Goal: Transaction & Acquisition: Purchase product/service

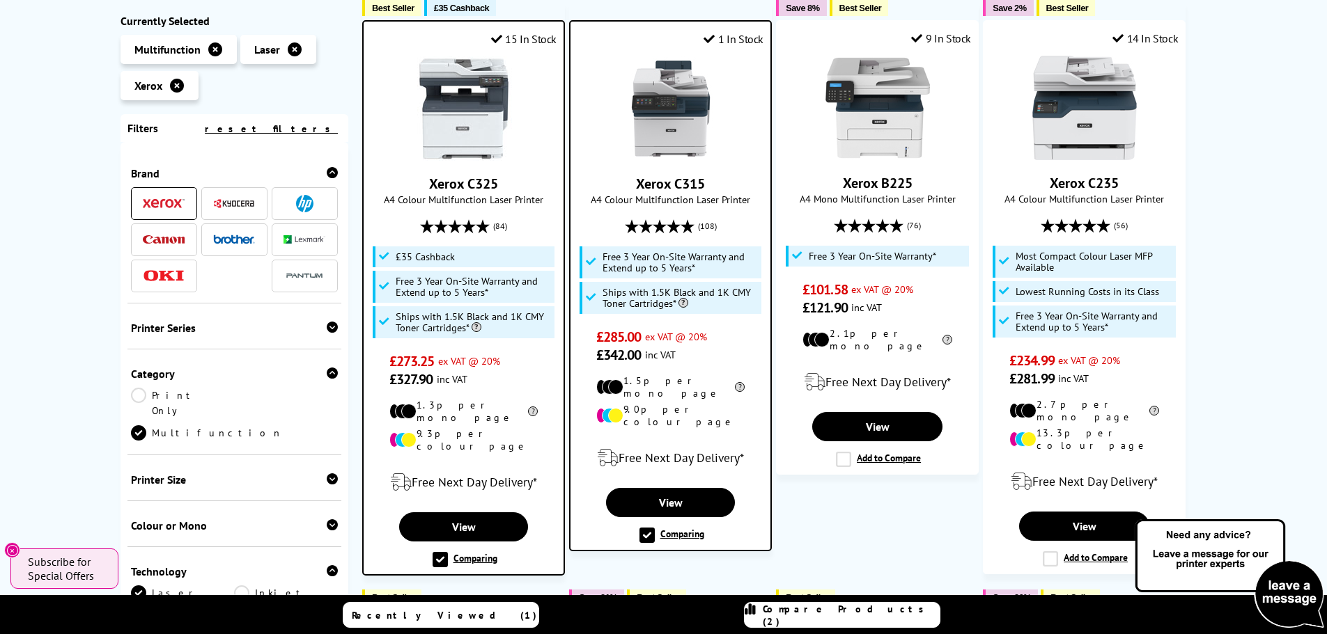
click at [488, 155] on img at bounding box center [464, 108] width 104 height 104
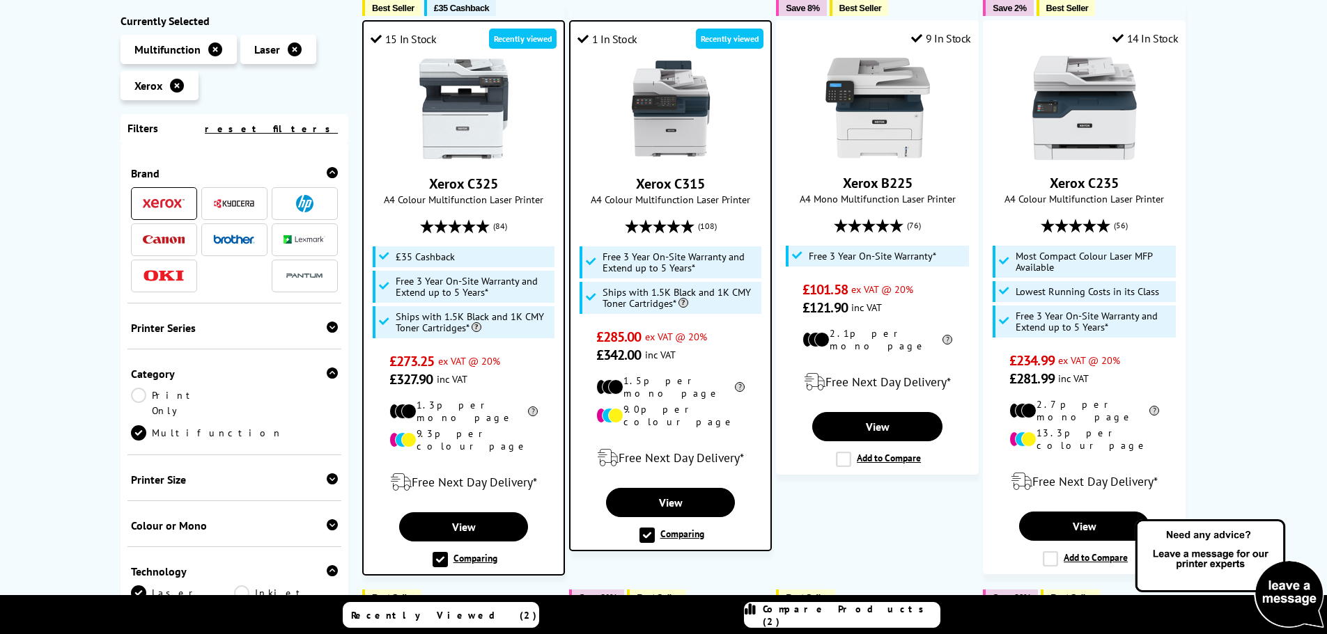
click at [666, 135] on img at bounding box center [670, 108] width 104 height 104
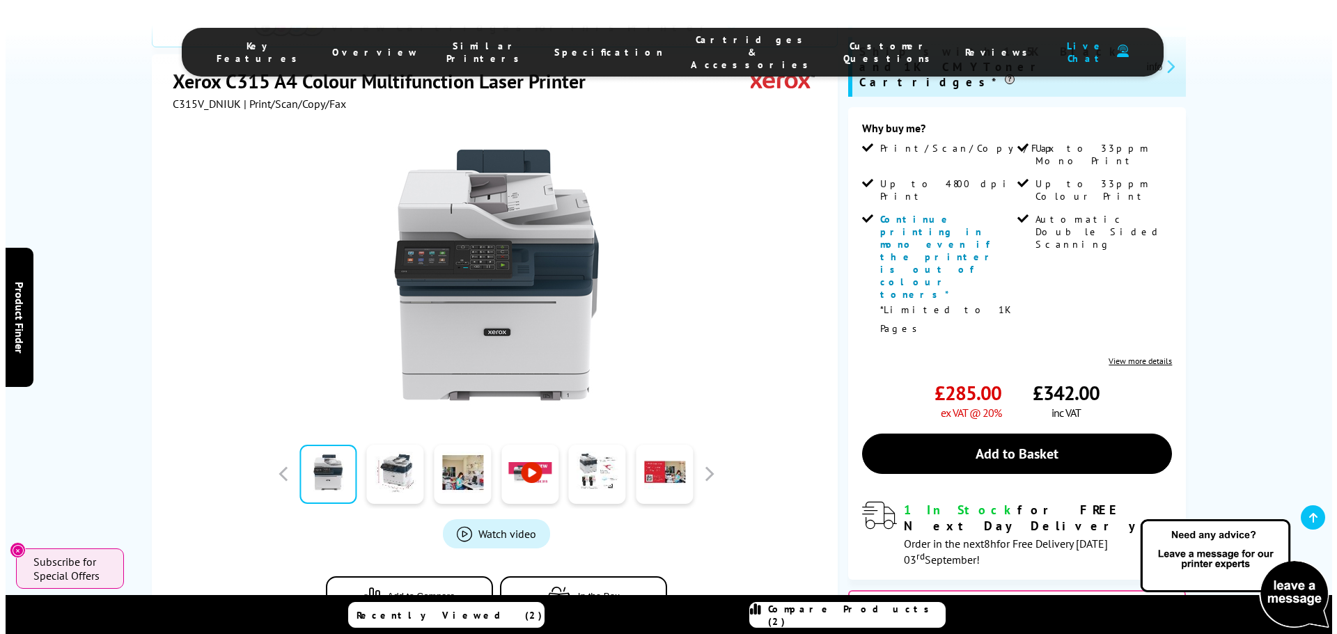
scroll to position [279, 0]
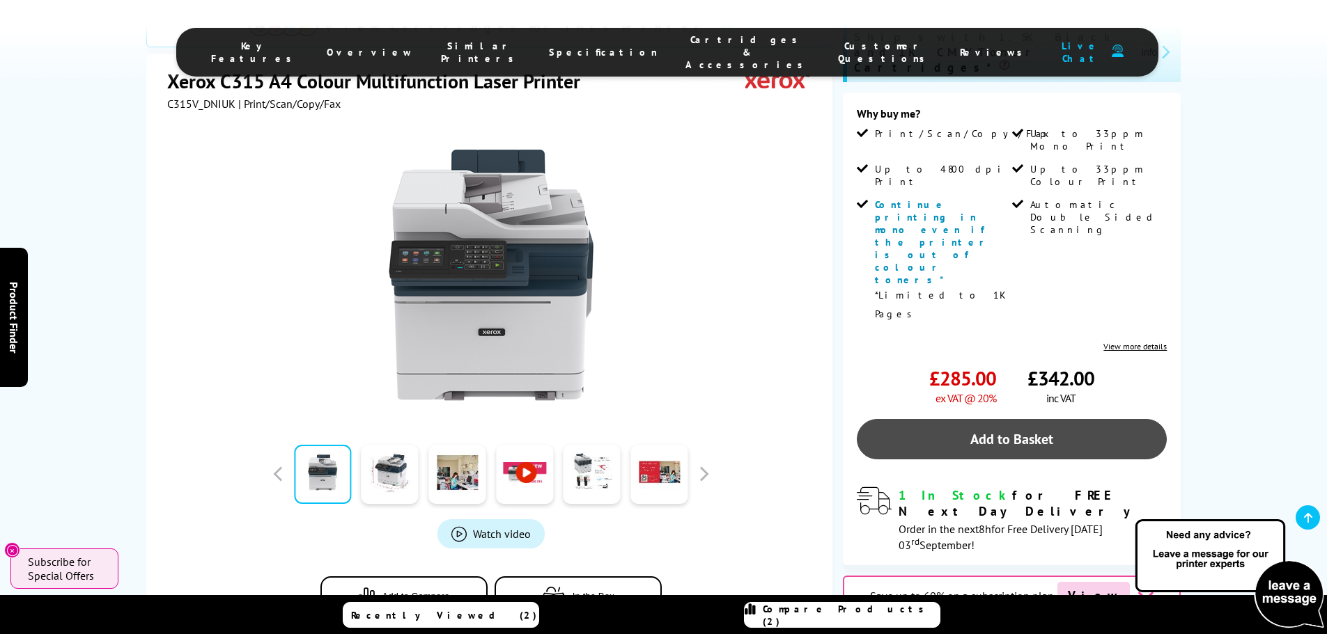
click at [939, 419] on link "Add to Basket" at bounding box center [1012, 439] width 310 height 40
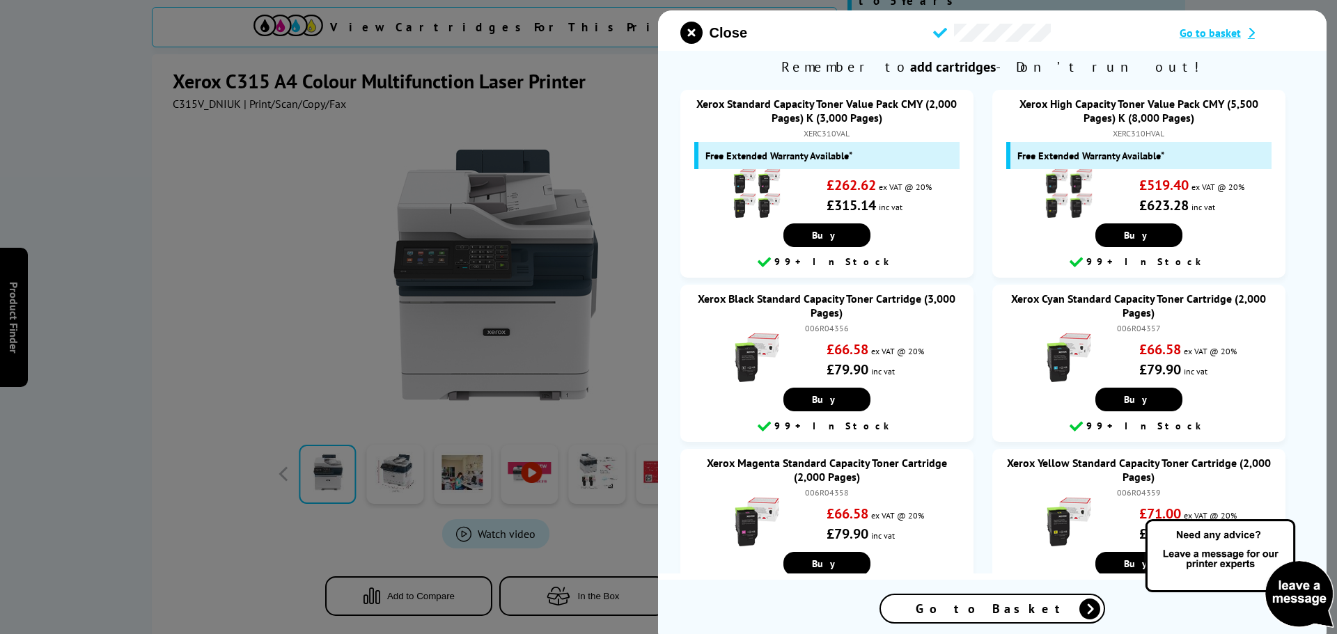
click at [1194, 36] on span "Go to basket" at bounding box center [1210, 33] width 61 height 14
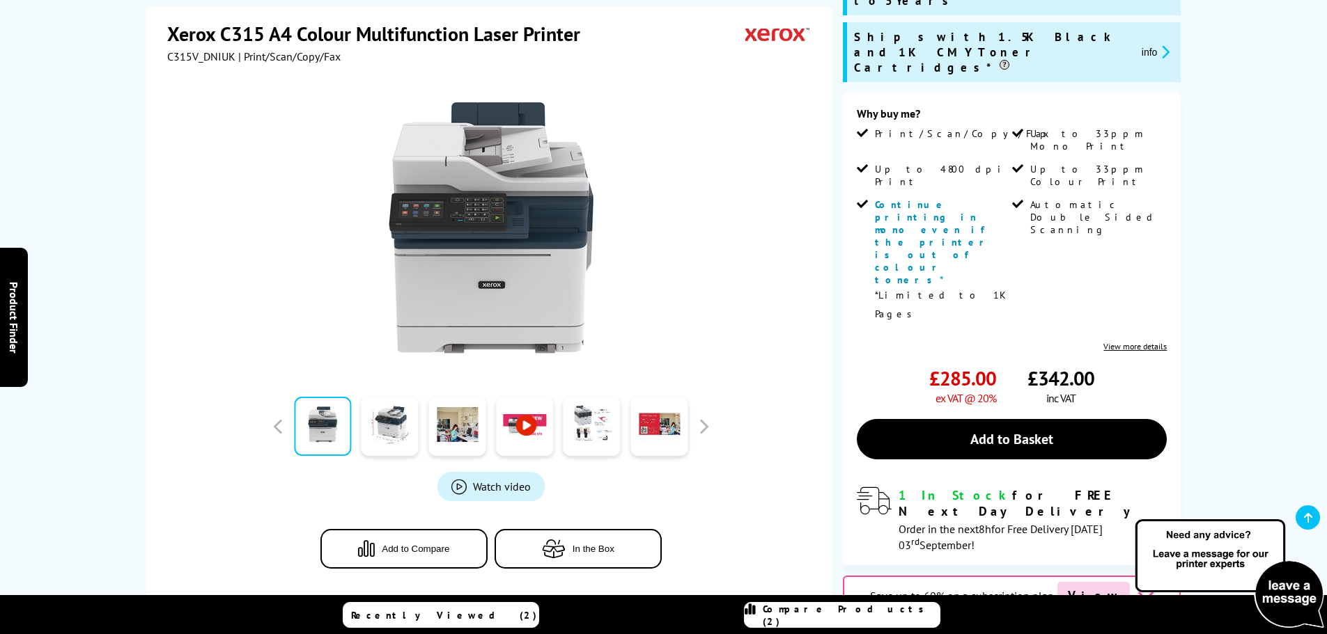
click at [569, 238] on img at bounding box center [490, 227] width 273 height 273
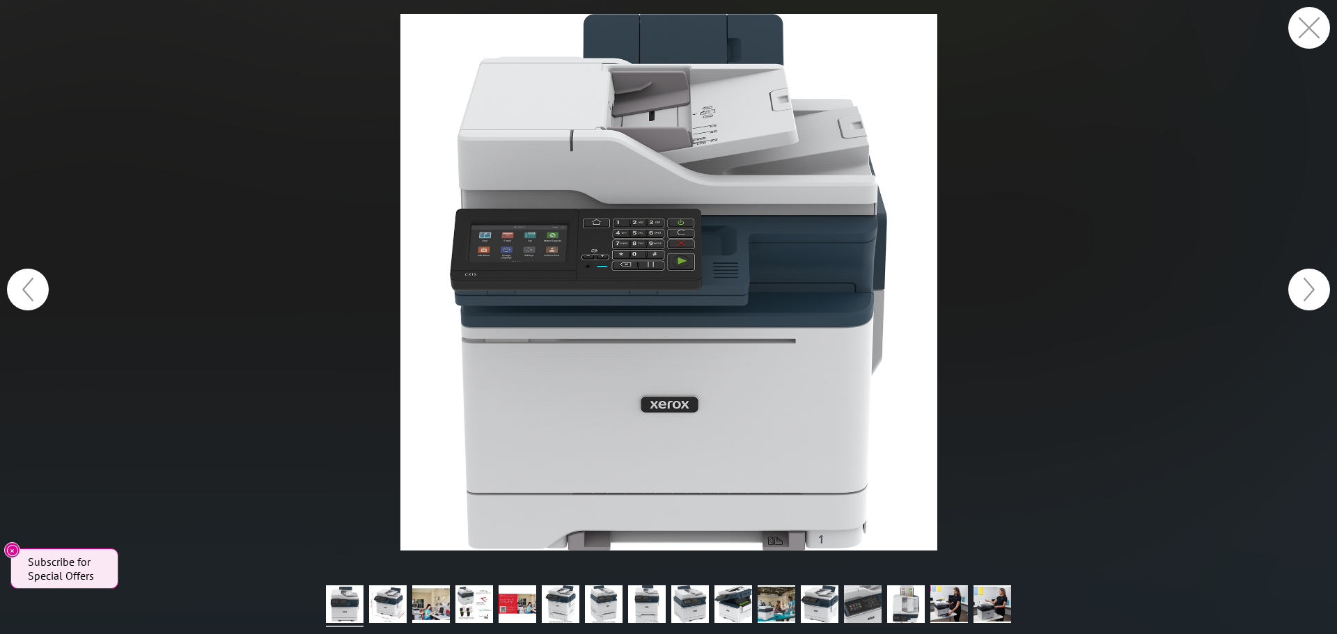
click at [1111, 244] on figure at bounding box center [668, 282] width 1337 height 537
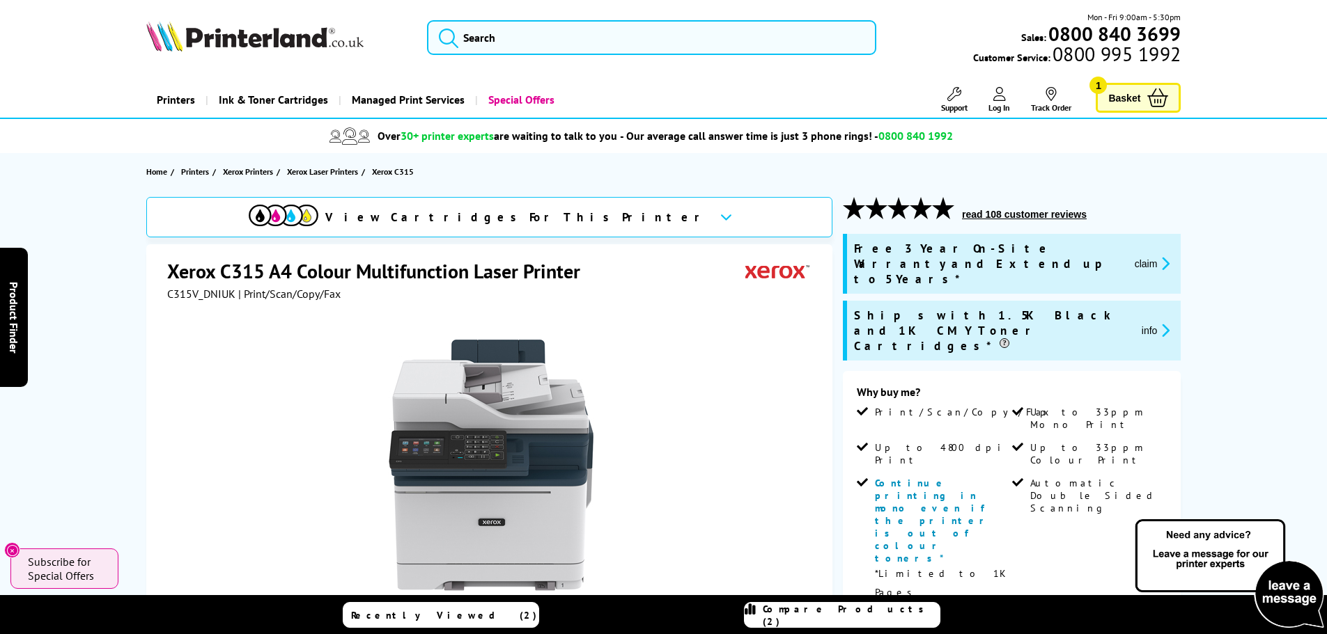
click at [1135, 86] on link "Basket 1" at bounding box center [1137, 98] width 85 height 30
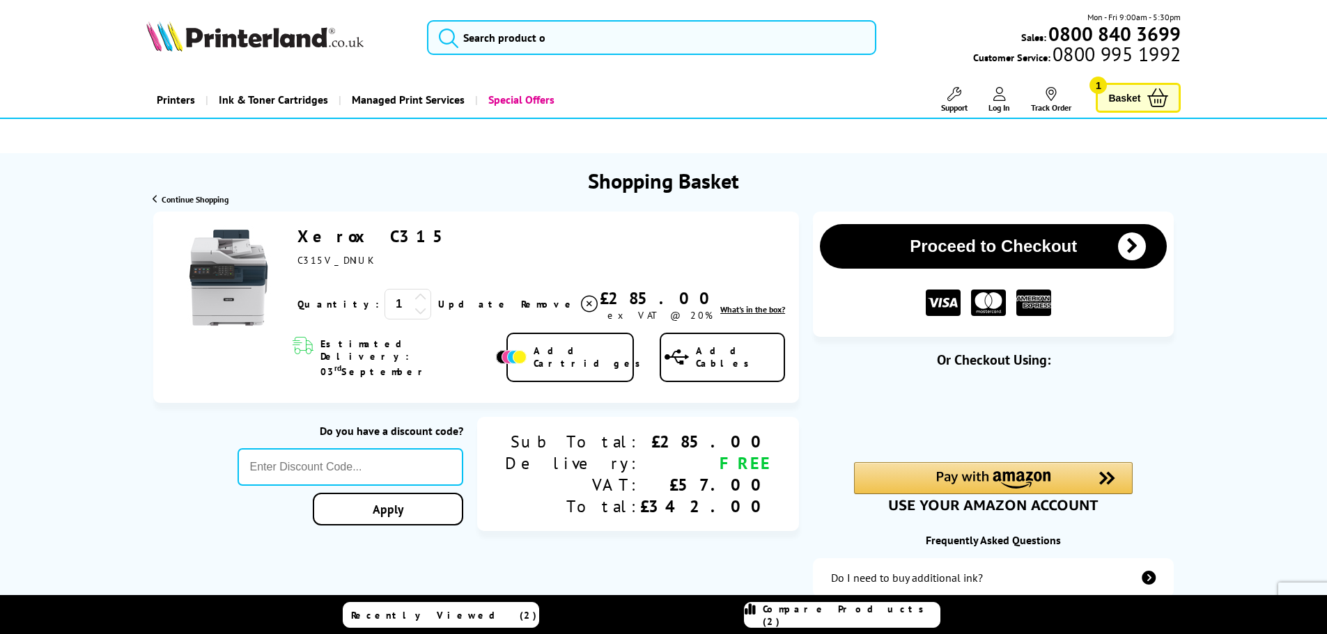
click at [1023, 249] on button "Proceed to Checkout" at bounding box center [993, 246] width 347 height 45
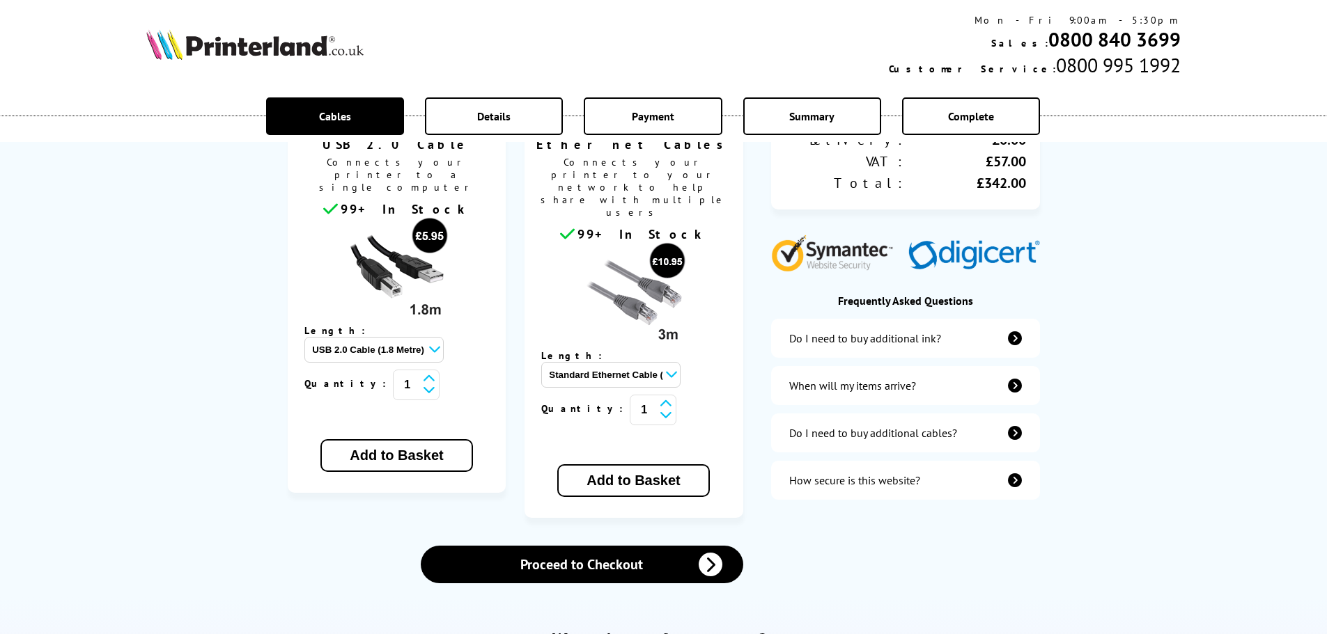
scroll to position [348, 0]
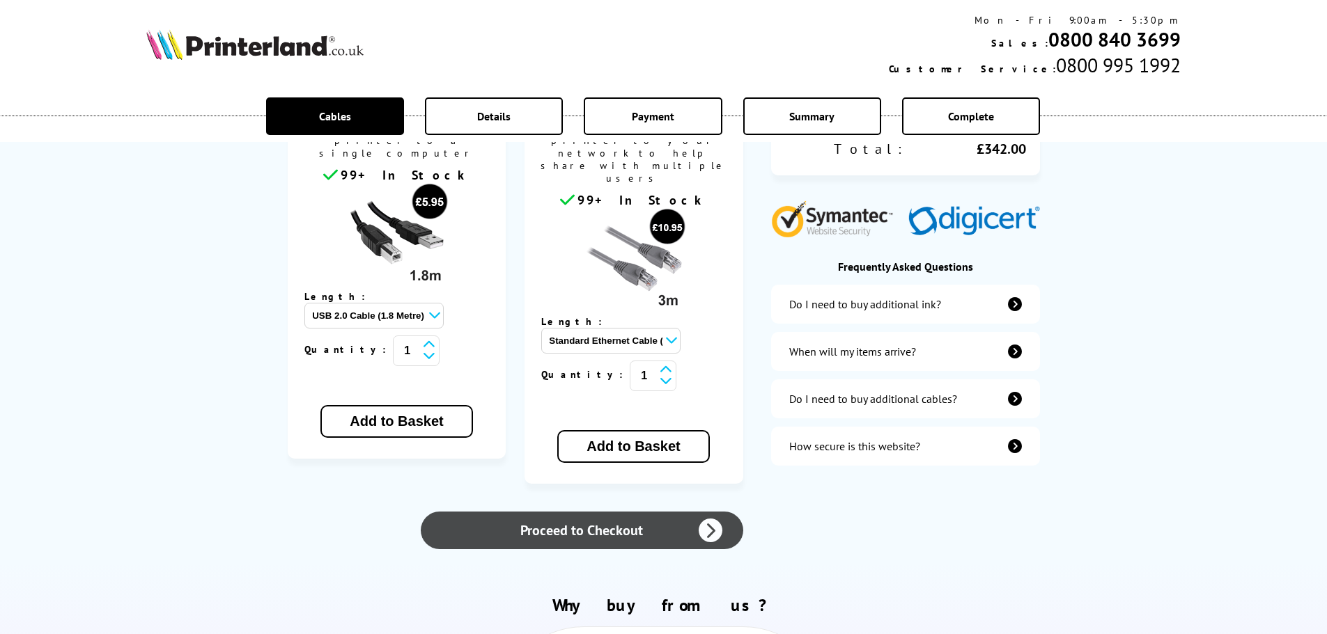
click at [564, 512] on link "Proceed to Checkout" at bounding box center [582, 531] width 322 height 38
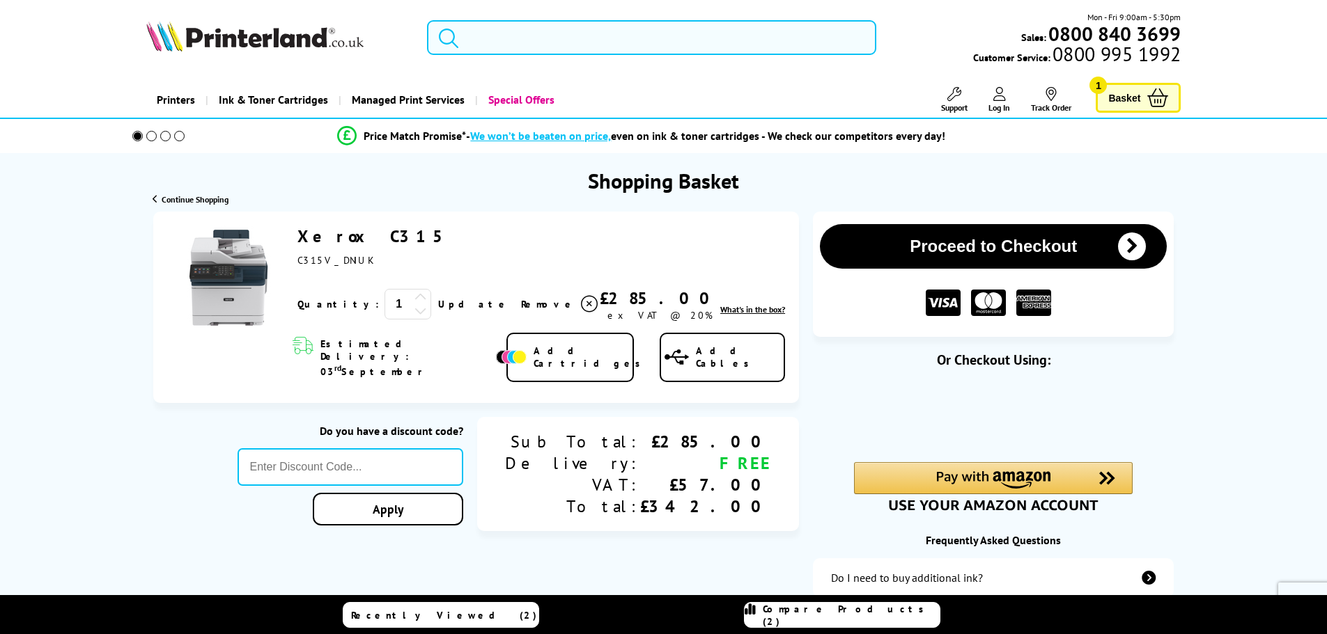
drag, startPoint x: 235, startPoint y: 213, endPoint x: 237, endPoint y: 206, distance: 7.3
